Goal: Transaction & Acquisition: Purchase product/service

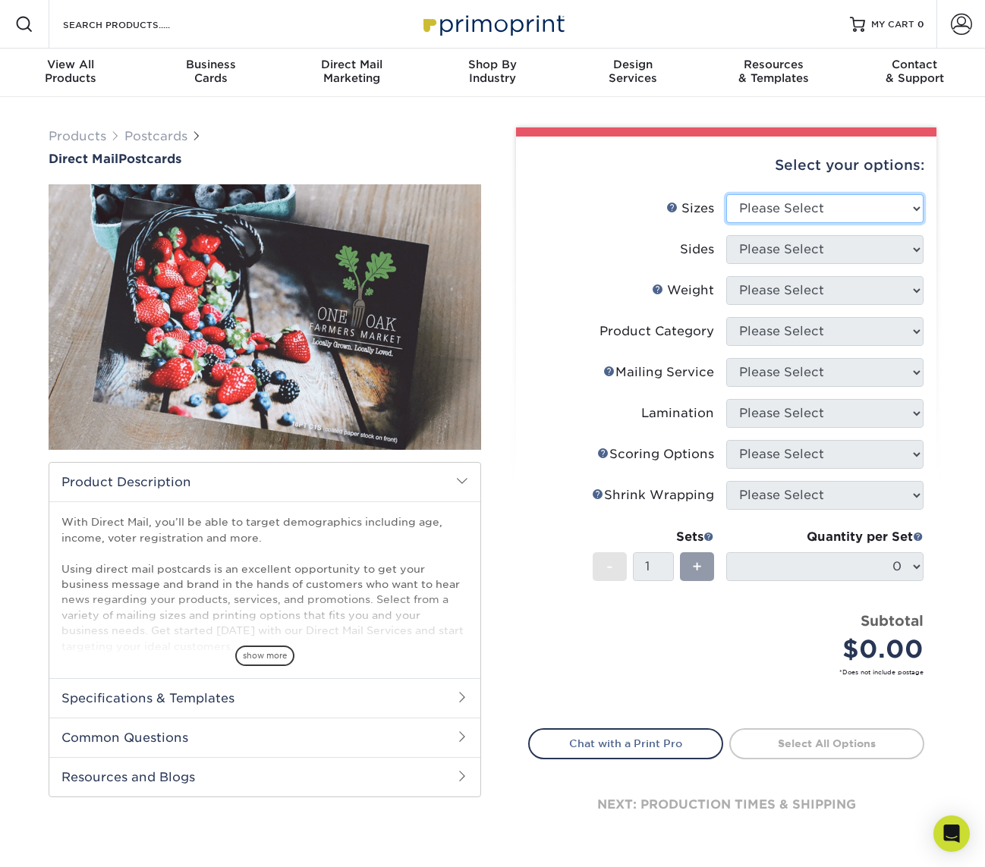
click at [839, 204] on select "Please Select 1.5" x 7" 2" x 4" 2" x 6" 2" x 7" 2" x 8" 2.12" x 5.5" 2.12" x 5.…" at bounding box center [824, 208] width 197 height 29
select select "5.00x7.00"
click at [726, 194] on select "Please Select 1.5" x 7" 2" x 4" 2" x 6" 2" x 7" 2" x 8" 2.12" x 5.5" 2.12" x 5.…" at bounding box center [824, 208] width 197 height 29
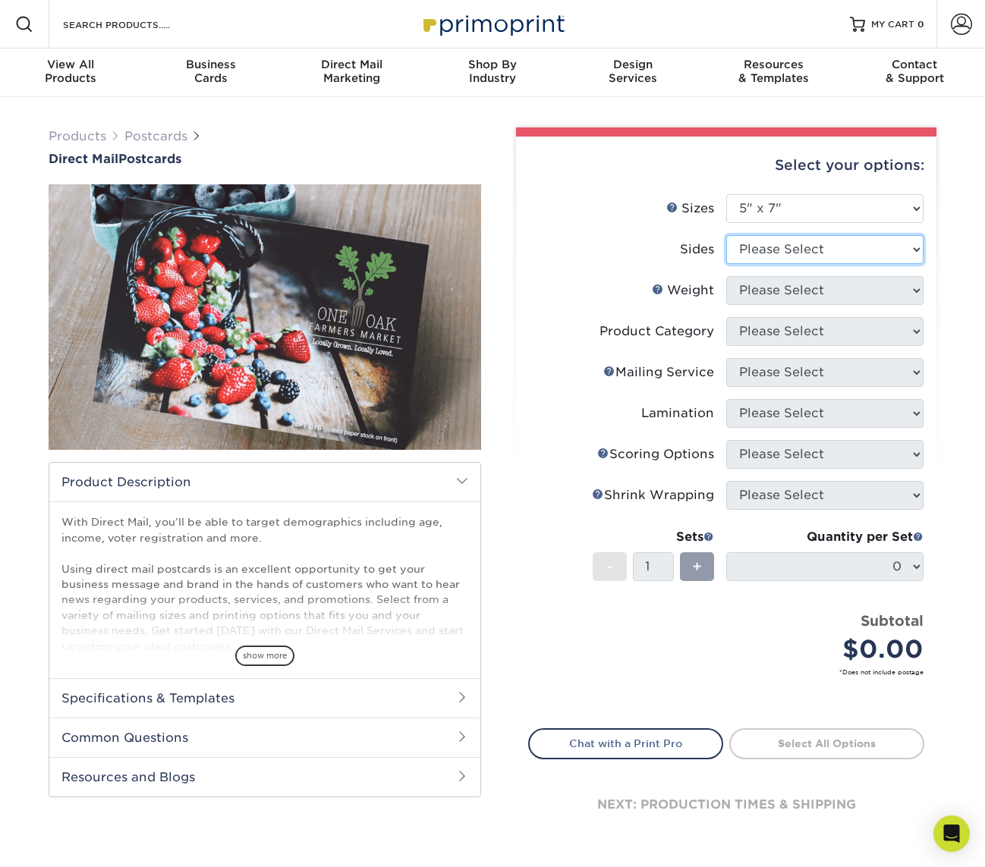
click at [804, 246] on select "Please Select Print Both Sides Print Front Only" at bounding box center [824, 249] width 197 height 29
select select "13abbda7-1d64-4f25-8bb2-c179b224825d"
click at [726, 234] on select "Please Select Print Both Sides Print Front Only" at bounding box center [824, 248] width 197 height 29
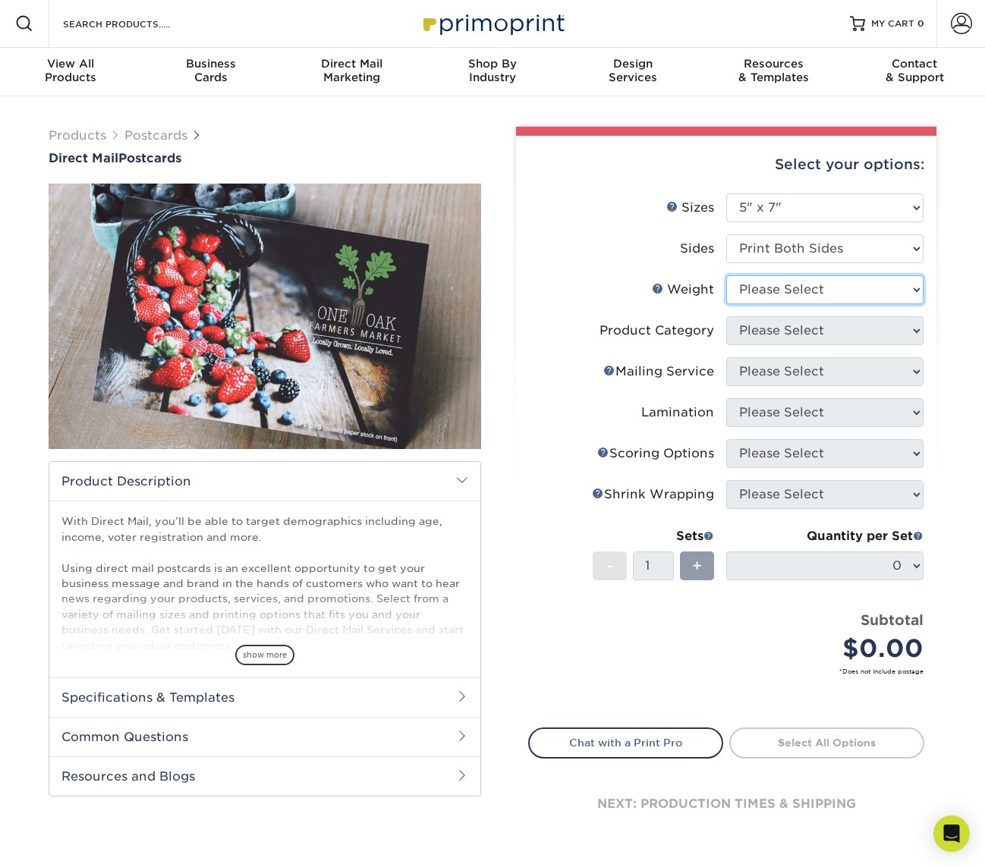
click at [796, 291] on select "Please Select 14PT 14PT Uncoated 16PT 100LB" at bounding box center [824, 289] width 197 height 29
select select "100LB"
click at [726, 275] on select "Please Select 14PT 14PT Uncoated 16PT 100LB" at bounding box center [824, 289] width 197 height 29
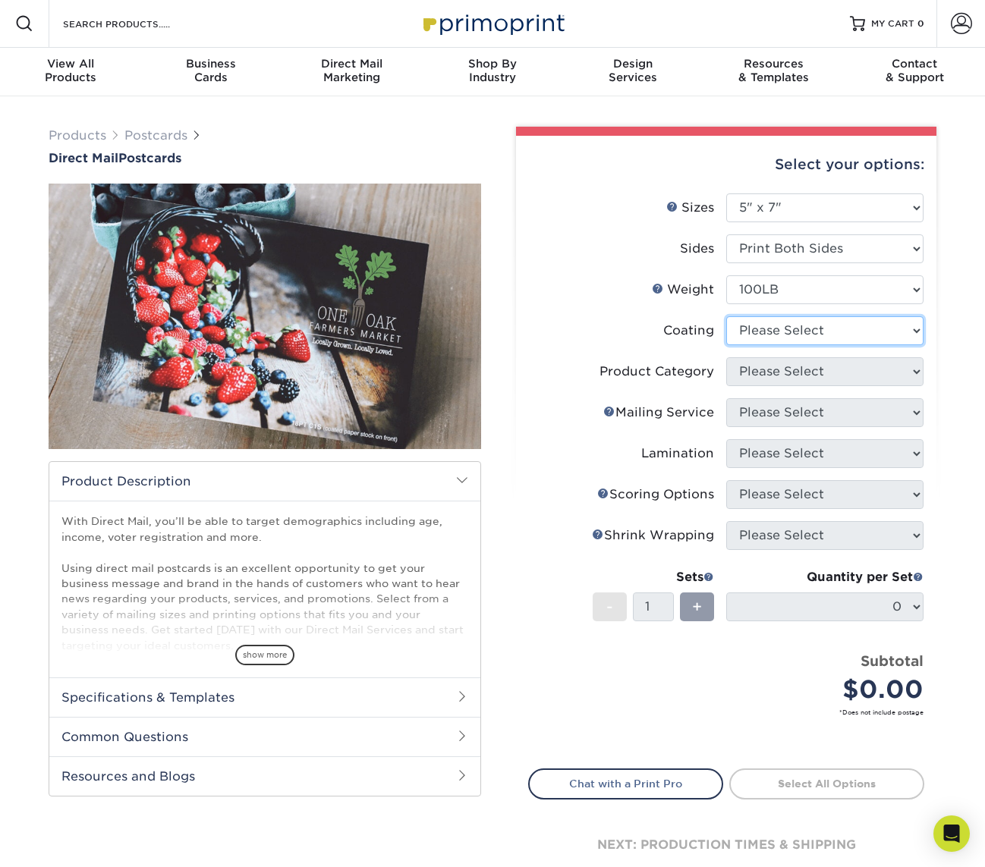
click at [778, 332] on select at bounding box center [824, 330] width 197 height 29
select select "3e7618de-abca-4bda-9f97-8b9129e913d8"
click at [726, 316] on select at bounding box center [824, 330] width 197 height 29
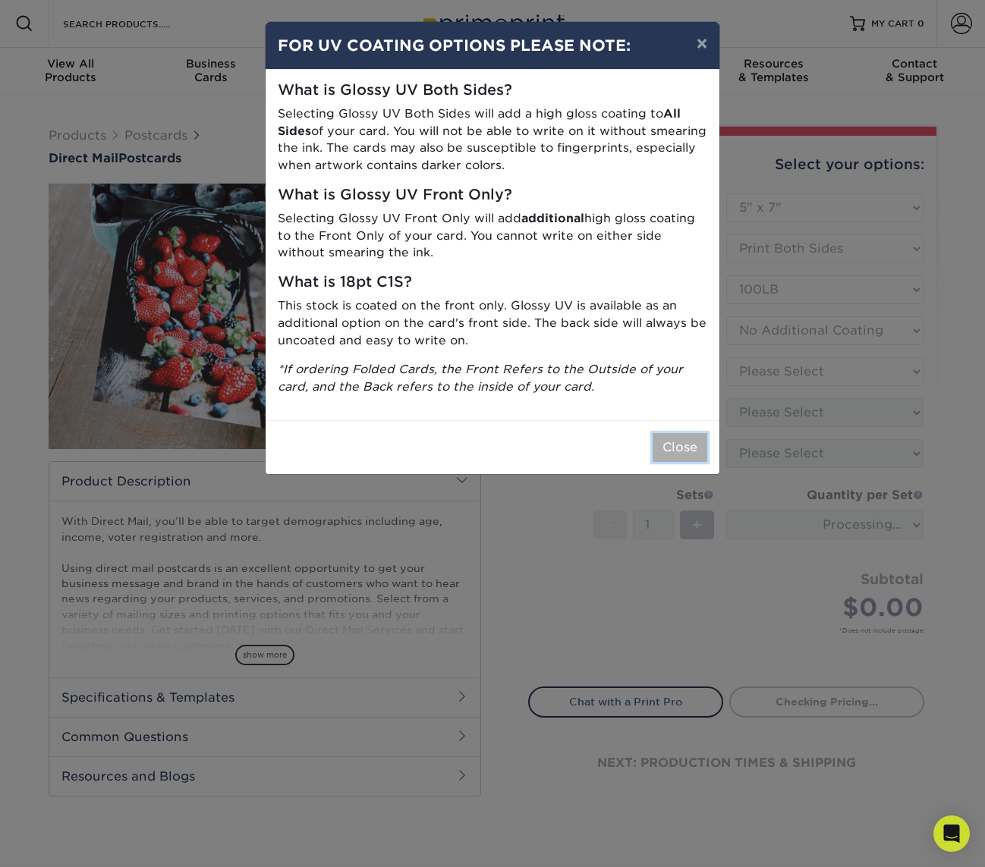
click at [688, 446] on button "Close" at bounding box center [680, 447] width 55 height 29
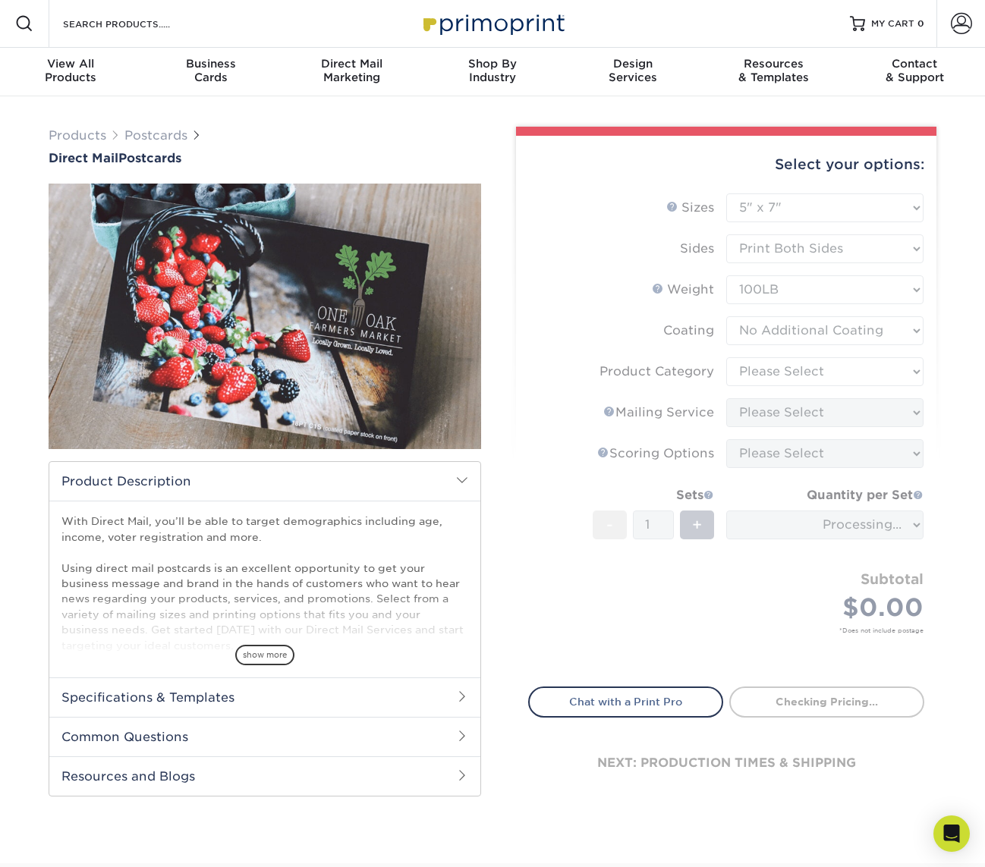
click at [781, 291] on form "Sizes Help Sizes Please Select 1.5" x 7" 2" x 4" 2" x 6" 2" x 7" 2" x 8" 2.12" …" at bounding box center [726, 432] width 396 height 476
click at [781, 329] on select at bounding box center [824, 330] width 197 height 29
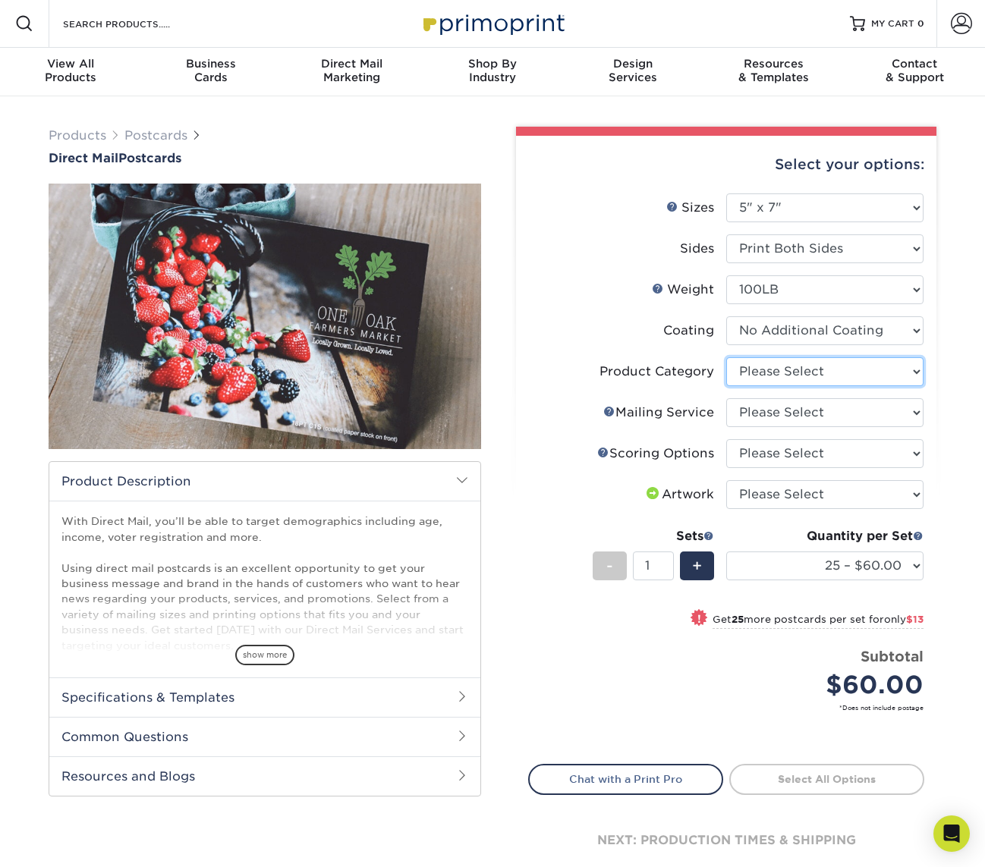
click at [766, 364] on select "Please Select Postcards" at bounding box center [824, 371] width 197 height 29
select select "9b7272e0-d6c8-4c3c-8e97-d3a1bcdab858"
click at [726, 357] on select "Please Select Postcards" at bounding box center [824, 371] width 197 height 29
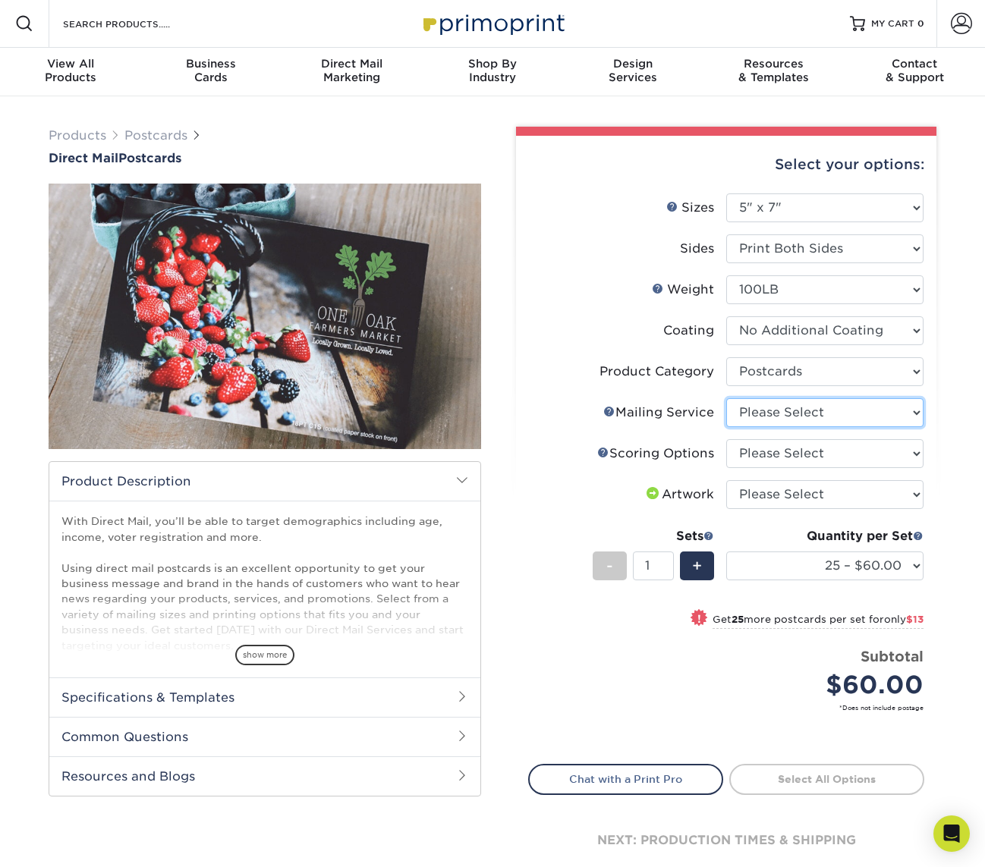
click at [779, 416] on select "Please Select No Direct Mailing Service No, I will mail/stamp/imprint Direct Ma…" at bounding box center [824, 412] width 197 height 29
select select "a6168217-5e32-4a88-916a-3bc659bf0bc8"
click at [726, 398] on select "Please Select No Direct Mailing Service No, I will mail/stamp/imprint Direct Ma…" at bounding box center [824, 412] width 197 height 29
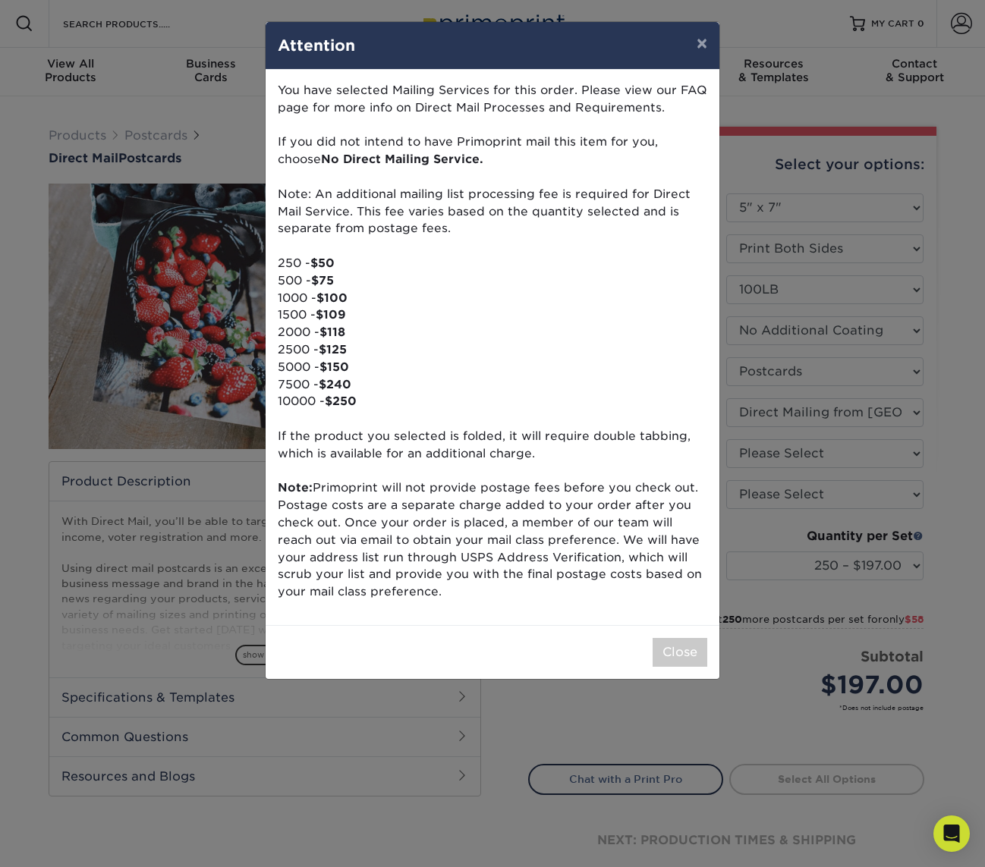
click at [695, 669] on div "Close" at bounding box center [493, 652] width 454 height 54
click at [688, 658] on button "Close" at bounding box center [680, 652] width 55 height 29
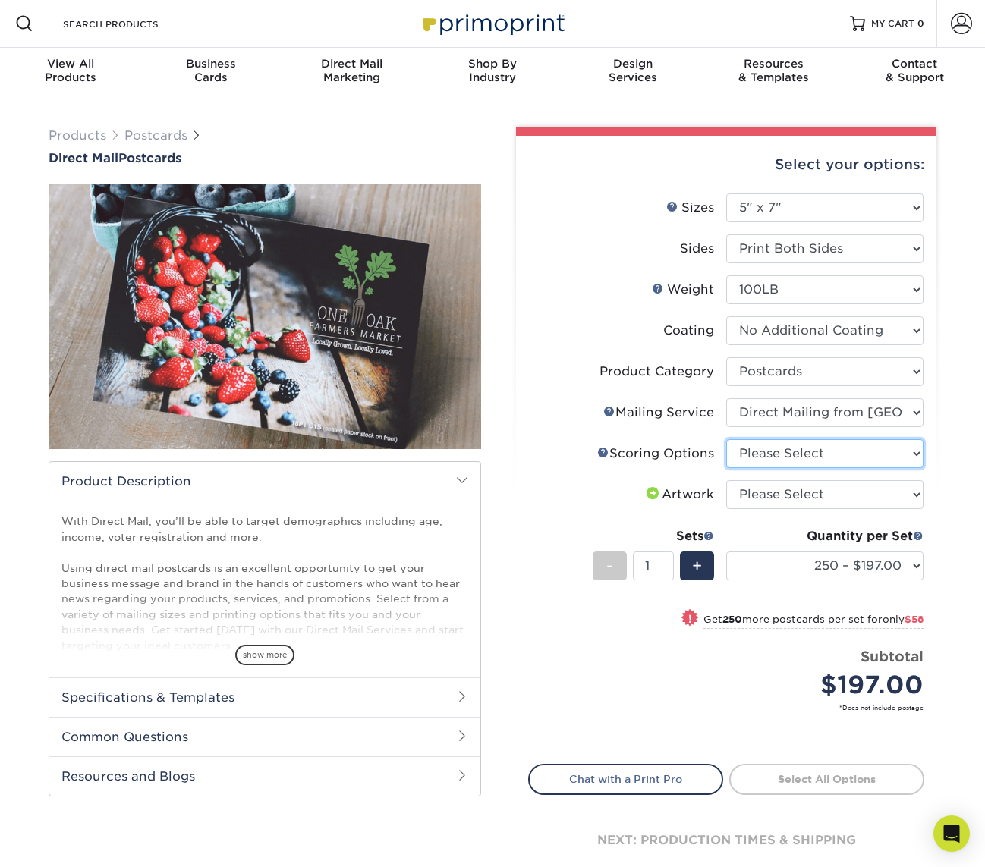
click at [803, 457] on select "Please Select No Scoring One Score Score in Half" at bounding box center [824, 453] width 197 height 29
click at [726, 439] on select "Please Select No Scoring One Score Score in Half" at bounding box center [824, 453] width 197 height 29
click at [599, 451] on link "Scoring Help" at bounding box center [603, 452] width 12 height 12
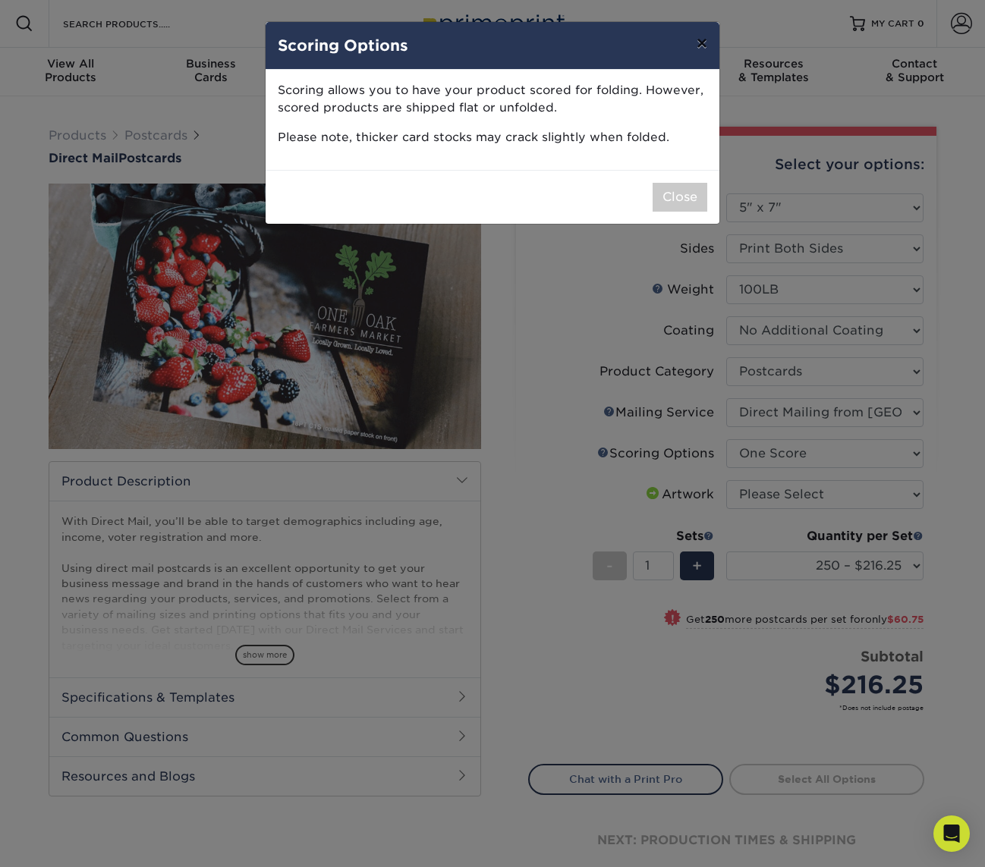
click at [705, 42] on button "×" at bounding box center [701, 43] width 35 height 42
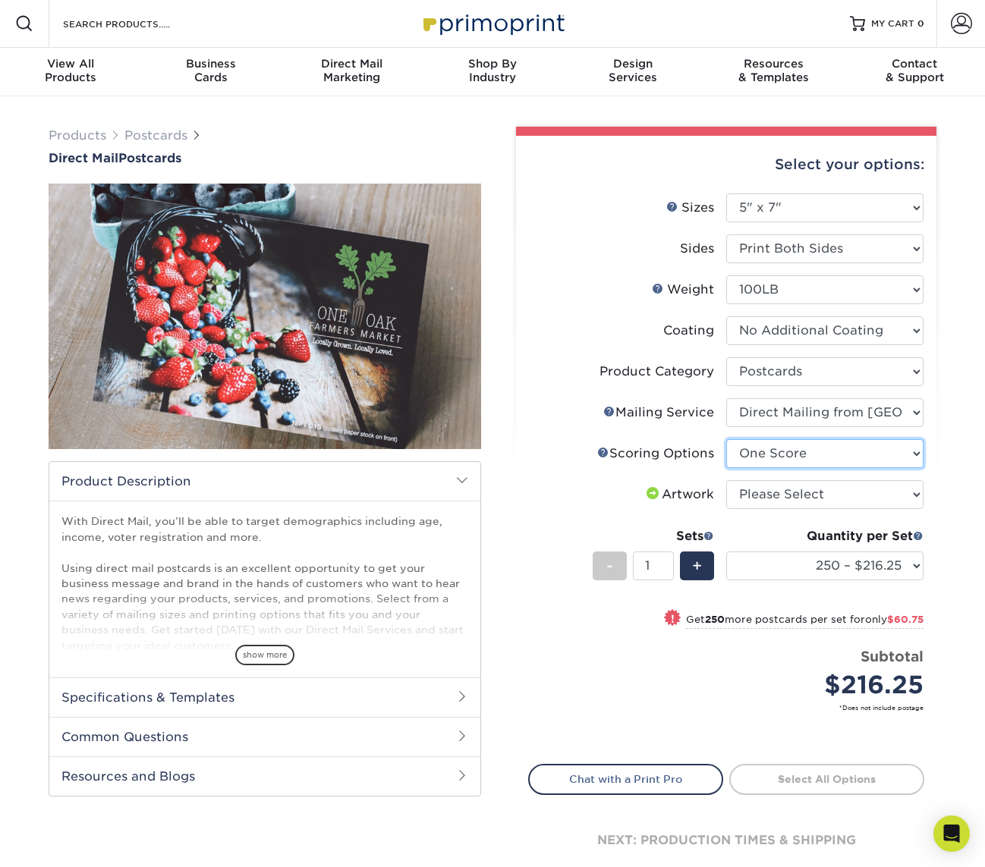
click at [804, 463] on select "Please Select No Scoring One Score Score in Half" at bounding box center [824, 453] width 197 height 29
select select "16ebe401-5398-422d-8cb0-f3adbb82deb5"
click at [726, 439] on select "Please Select No Scoring One Score Score in Half" at bounding box center [824, 453] width 197 height 29
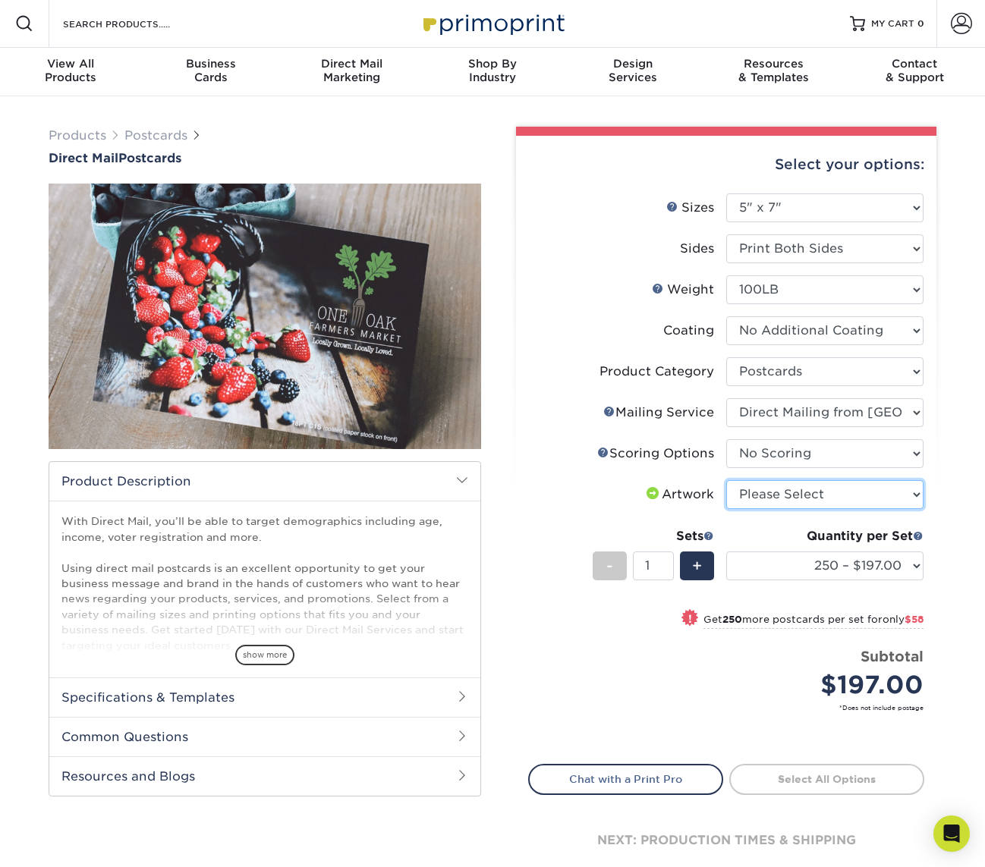
click at [788, 499] on select "Please Select I will upload files I need a design - $150" at bounding box center [824, 494] width 197 height 29
select select "upload"
click at [726, 480] on select "Please Select I will upload files I need a design - $150" at bounding box center [824, 494] width 197 height 29
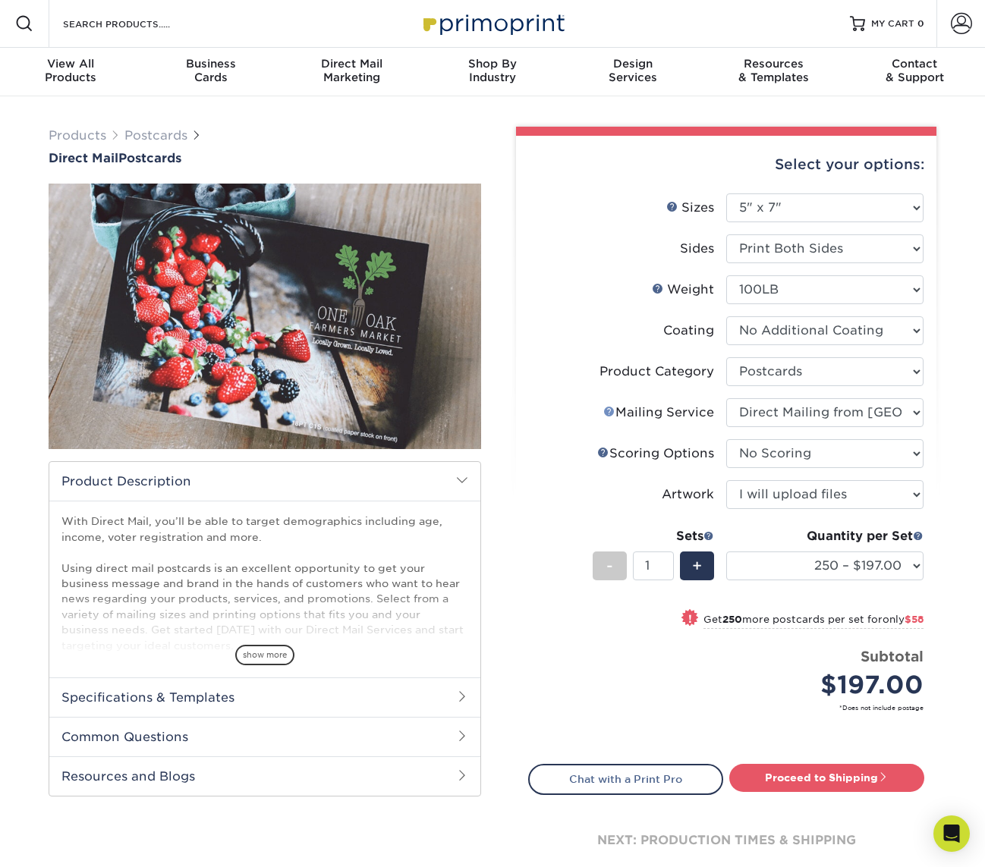
click at [608, 412] on div "Mailing Service Help Mailing Service" at bounding box center [658, 413] width 111 height 18
click at [608, 412] on link "Mailing Service Help" at bounding box center [609, 411] width 12 height 12
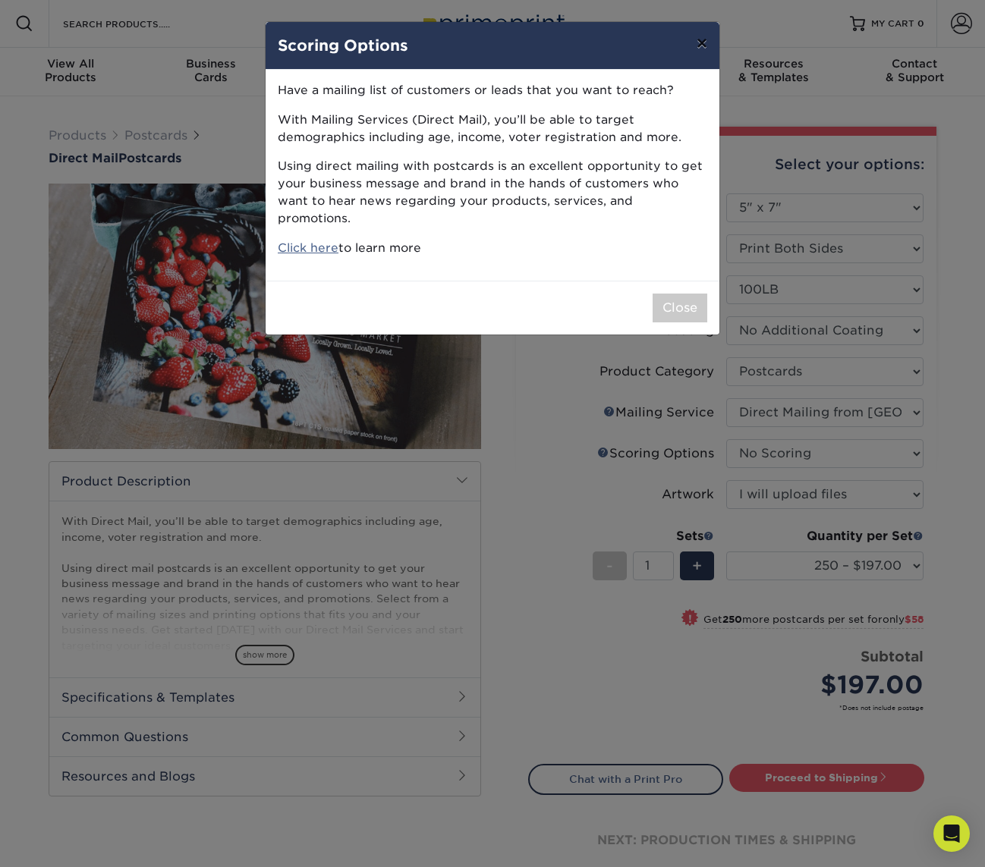
click at [701, 33] on button "×" at bounding box center [701, 43] width 35 height 42
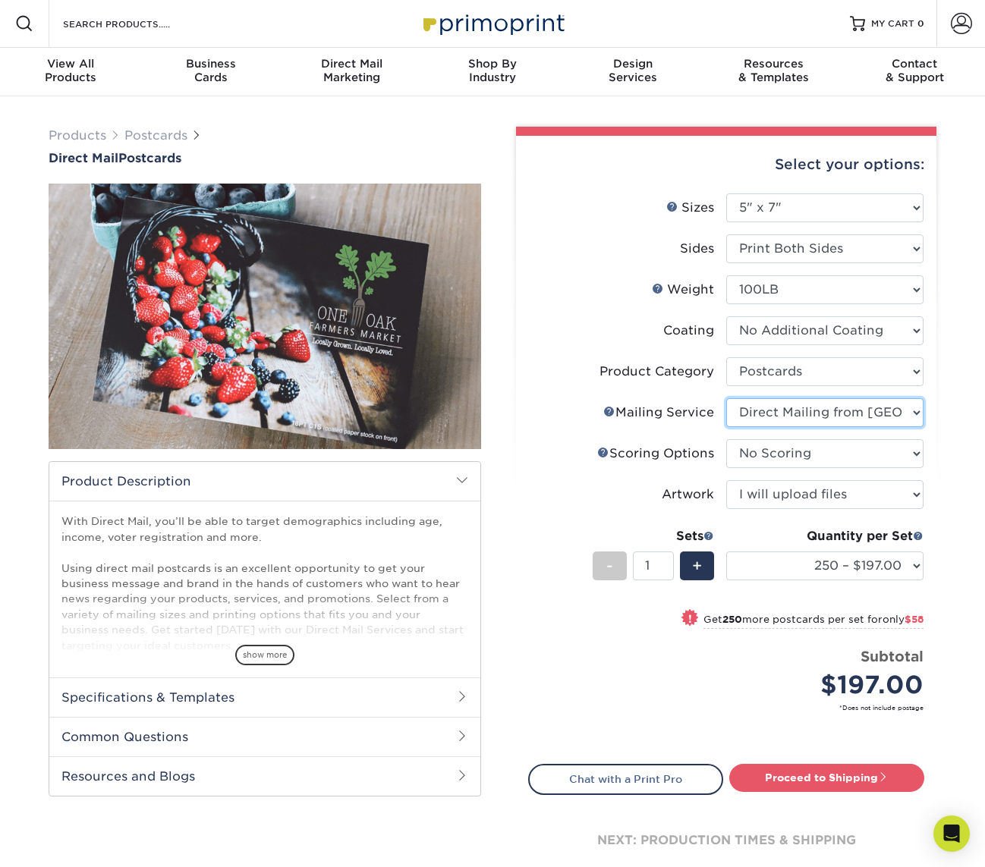
click at [811, 420] on select "Please Select No Direct Mailing Service No, I will mail/stamp/imprint Direct Ma…" at bounding box center [824, 412] width 197 height 29
click at [726, 398] on select "Please Select No Direct Mailing Service No, I will mail/stamp/imprint Direct Ma…" at bounding box center [824, 412] width 197 height 29
click at [825, 414] on select "Please Select No Direct Mailing Service No, I will mail/stamp/imprint Direct Ma…" at bounding box center [824, 412] width 197 height 29
select select "a6168217-5e32-4a88-916a-3bc659bf0bc8"
click at [726, 398] on select "Please Select No Direct Mailing Service No, I will mail/stamp/imprint Direct Ma…" at bounding box center [824, 412] width 197 height 29
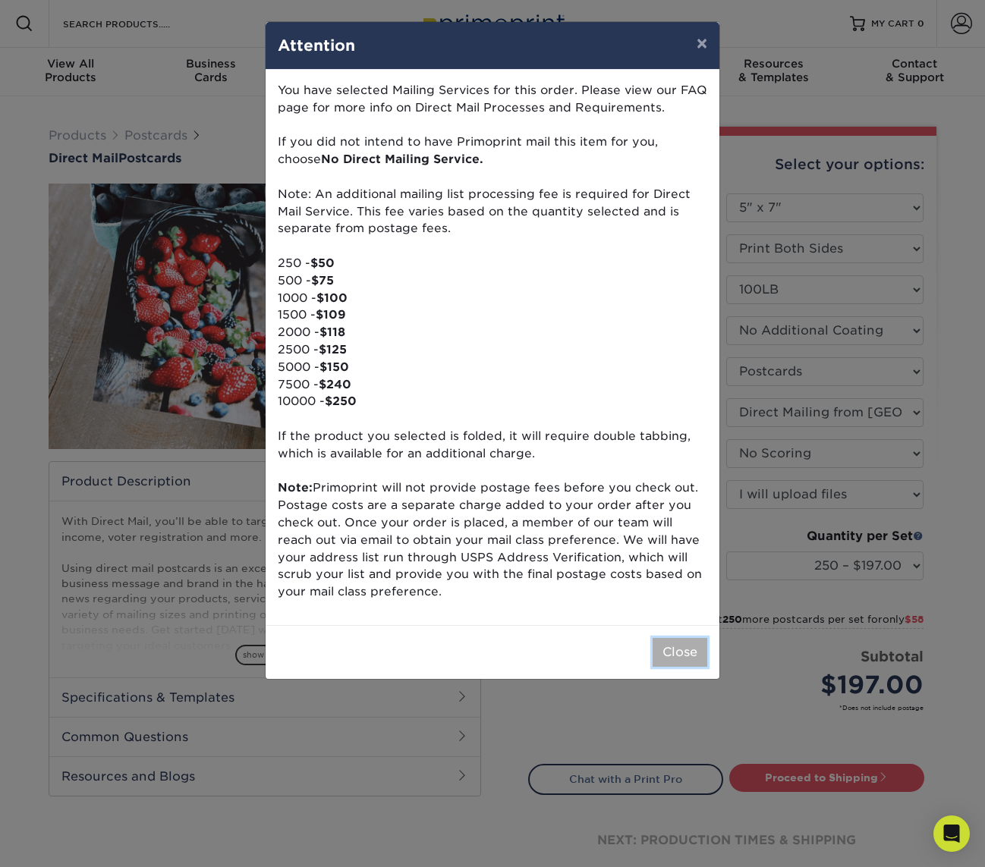
click at [687, 653] on button "Close" at bounding box center [680, 652] width 55 height 29
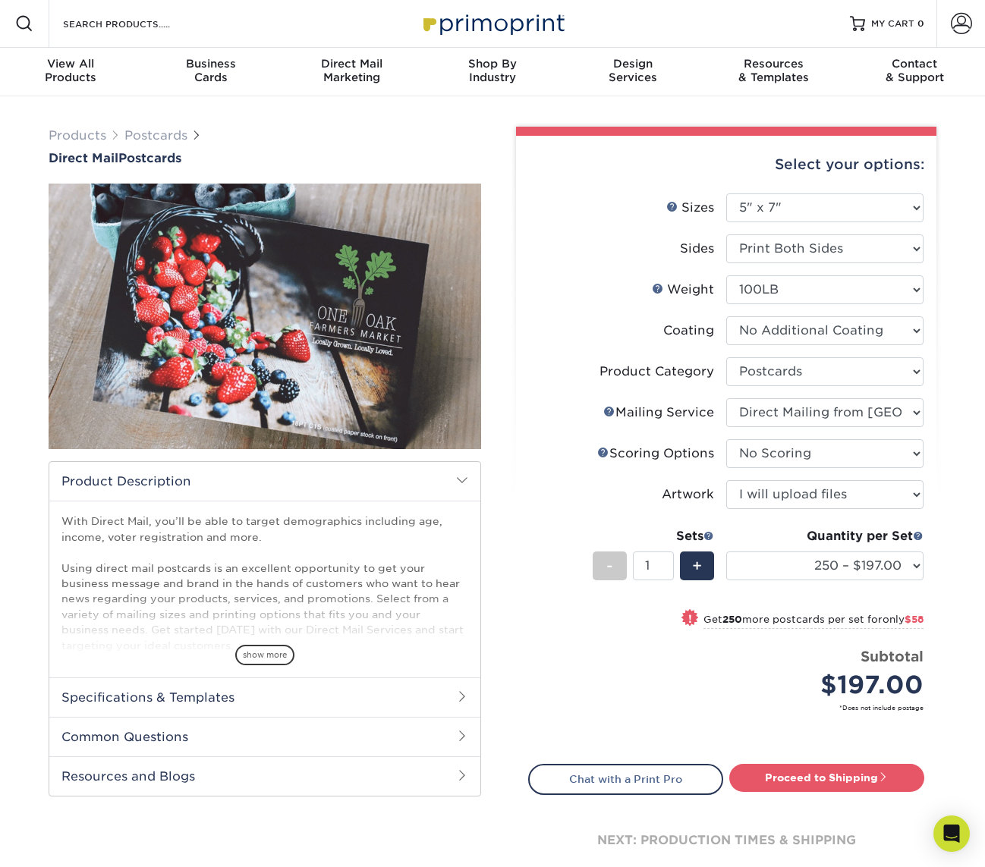
scroll to position [3, 0]
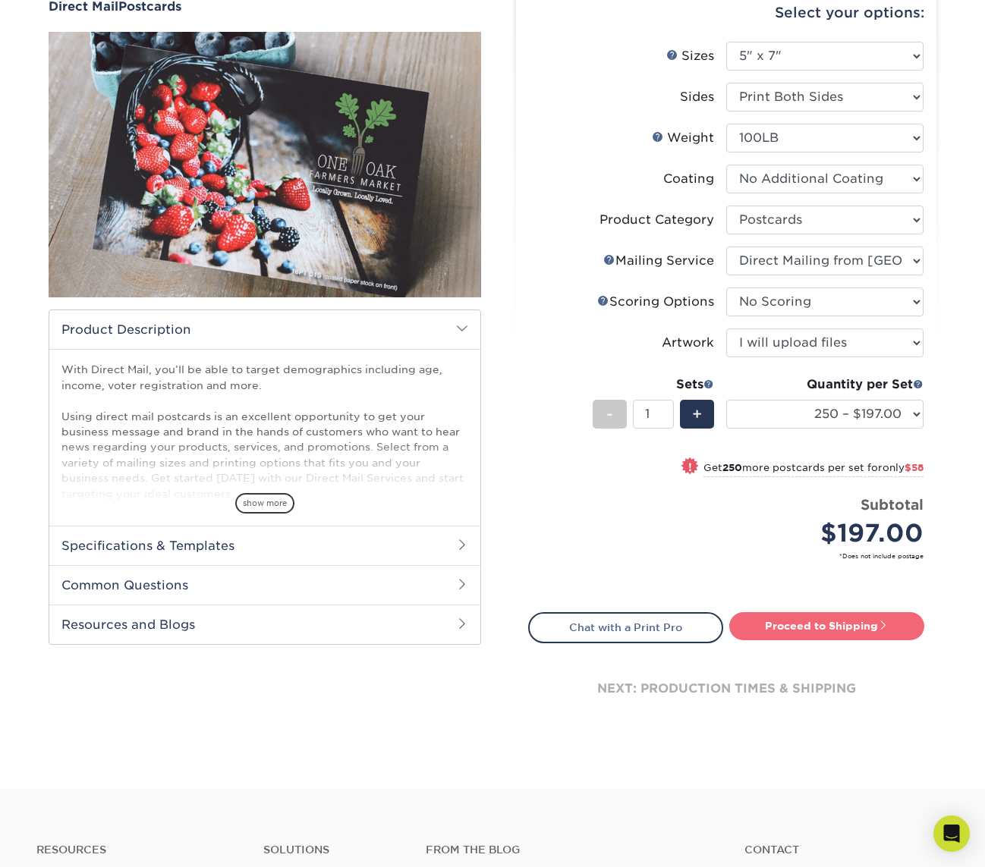
click at [820, 625] on link "Proceed to Shipping" at bounding box center [826, 625] width 195 height 27
type input "Set 1"
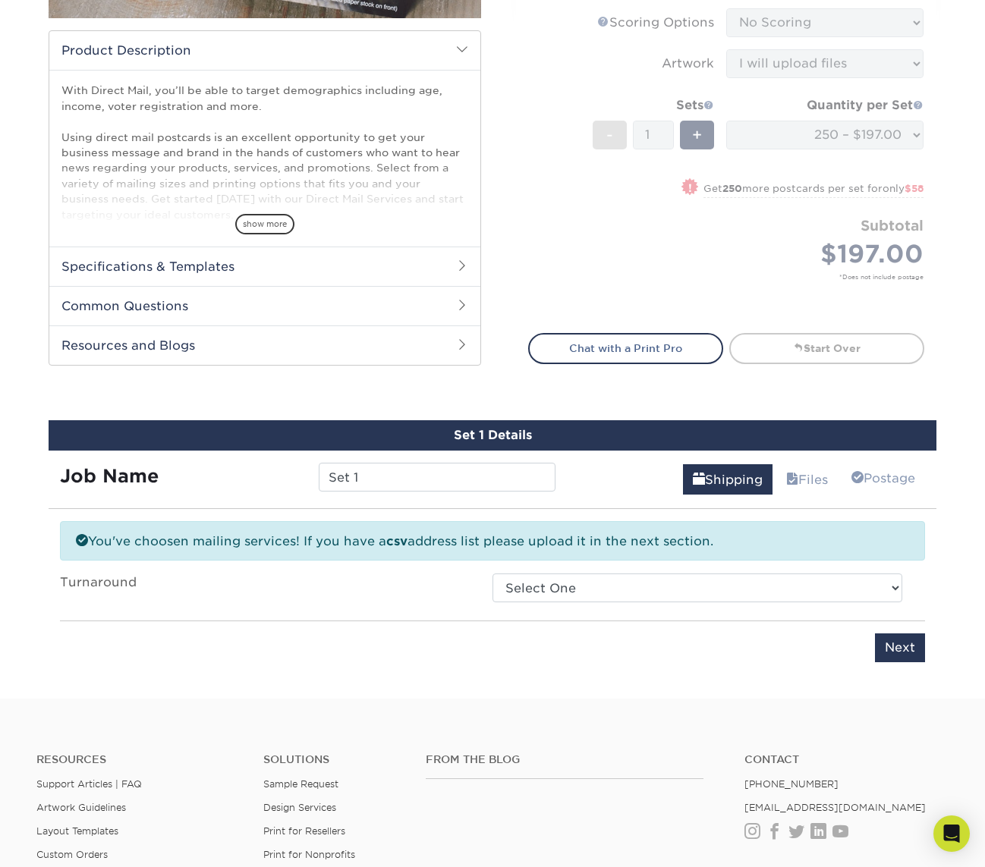
scroll to position [447, 0]
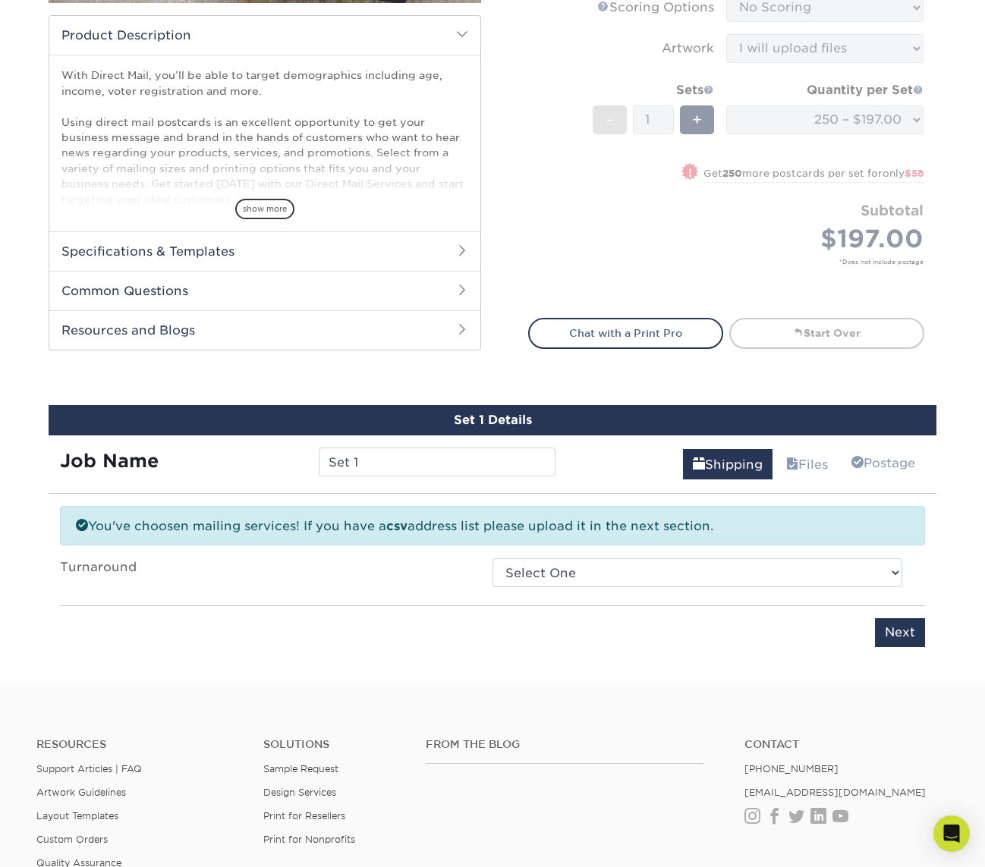
click at [600, 590] on div "Order Date [DATE] [GEOGRAPHIC_DATA] Select One 2-4 Business Days 2 Day Next Bus…" at bounding box center [493, 576] width 888 height 36
click at [591, 572] on select "Select One 2-4 Business Days 2 Day Next Business Day" at bounding box center [697, 573] width 410 height 29
select select "1280baea-5df7-4220-9a62-beeabfb6e411"
click at [492, 559] on select "Select One 2-4 Business Days 2 Day Next Business Day" at bounding box center [697, 573] width 410 height 29
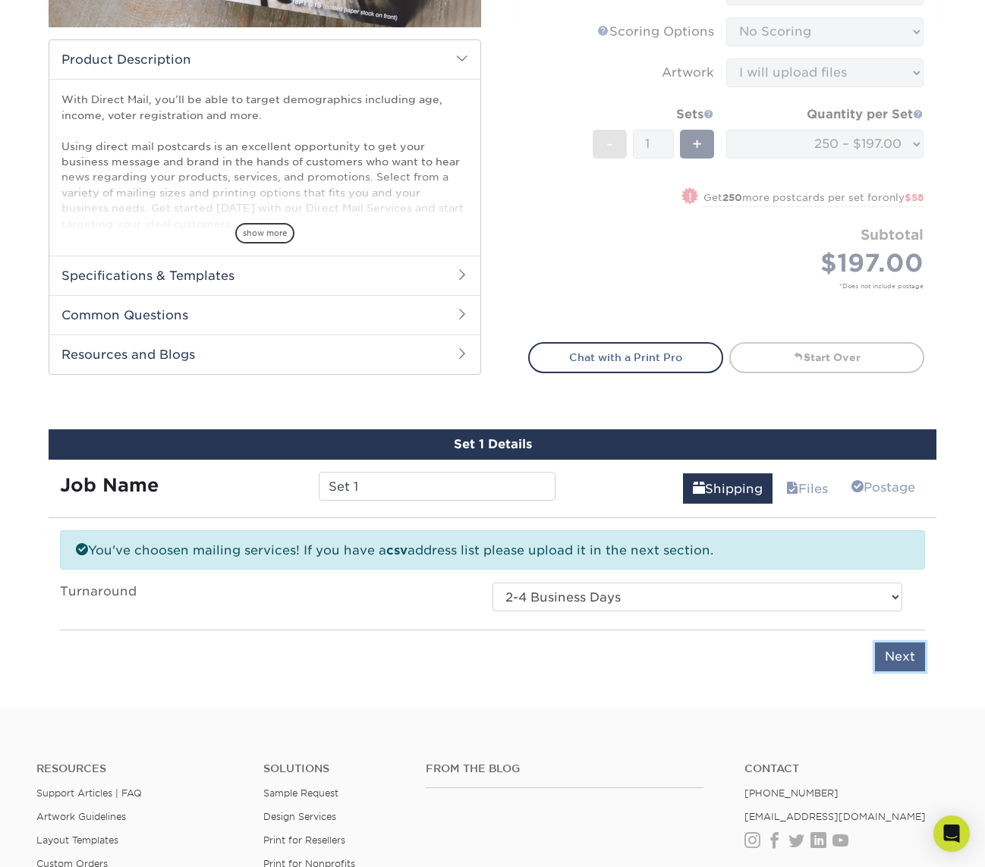
click at [895, 657] on input "Next" at bounding box center [900, 657] width 50 height 29
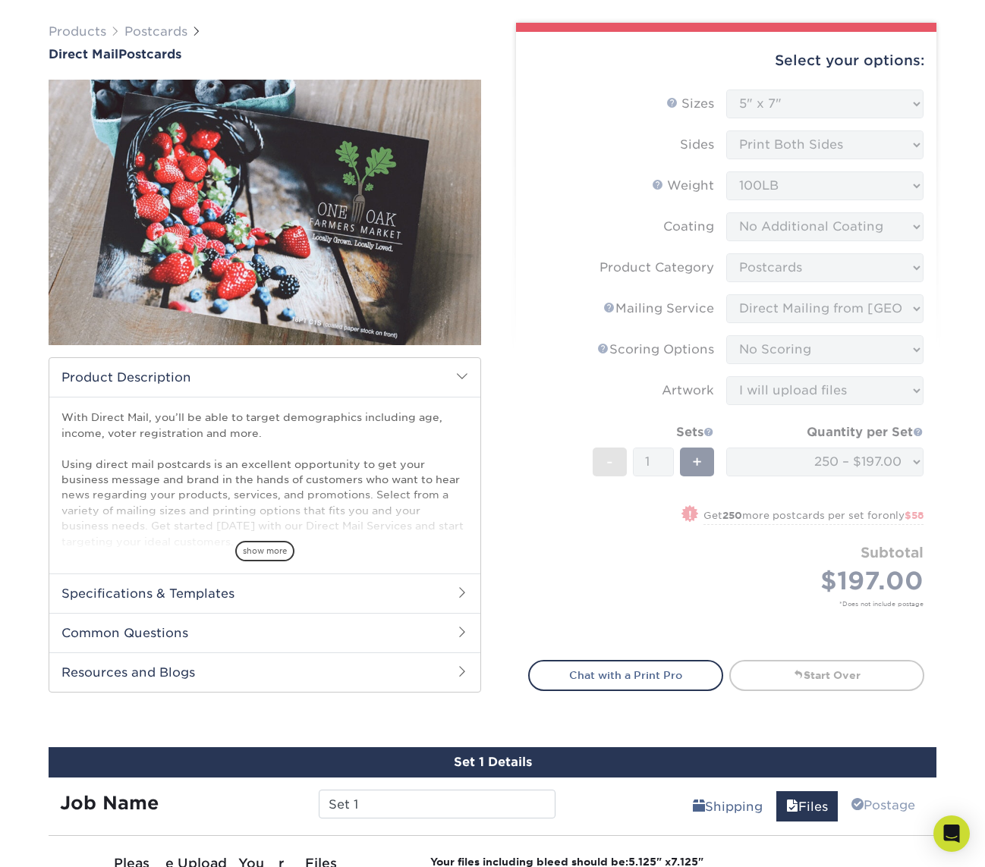
scroll to position [0, 0]
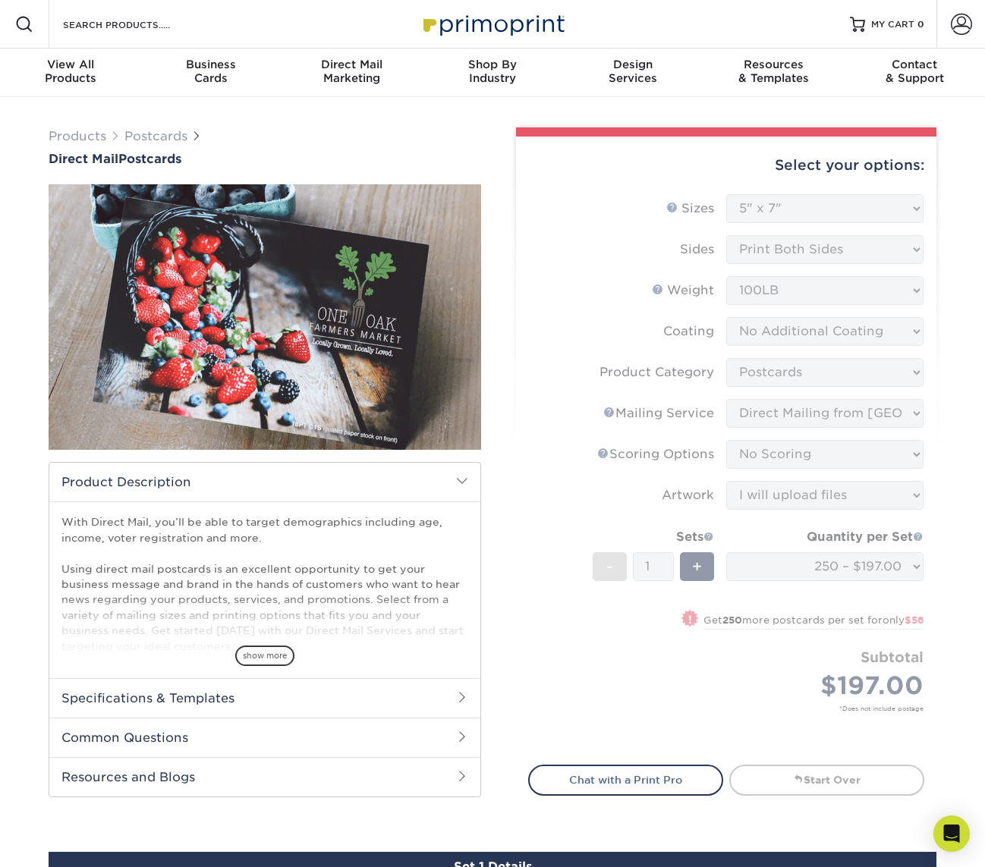
click at [260, 347] on img at bounding box center [265, 317] width 433 height 299
click at [266, 649] on span "show more" at bounding box center [264, 656] width 59 height 20
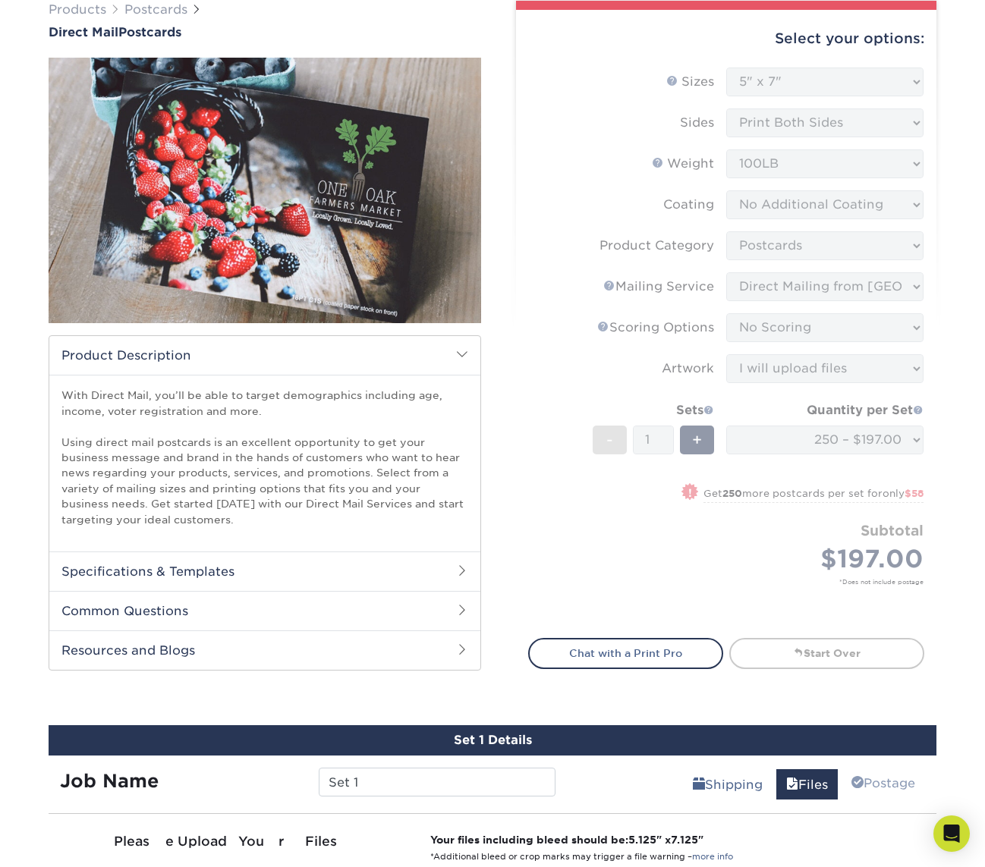
click at [267, 571] on h2 "Specifications & Templates" at bounding box center [264, 571] width 431 height 39
